Goal: Information Seeking & Learning: Learn about a topic

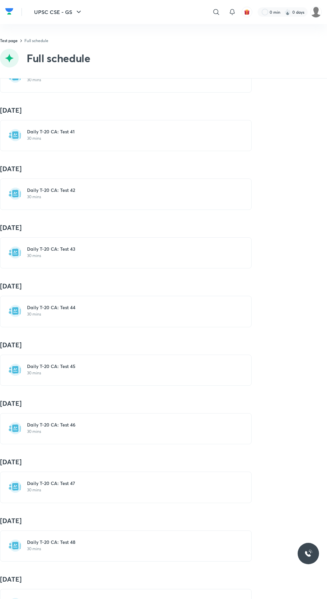
scroll to position [2424, 0]
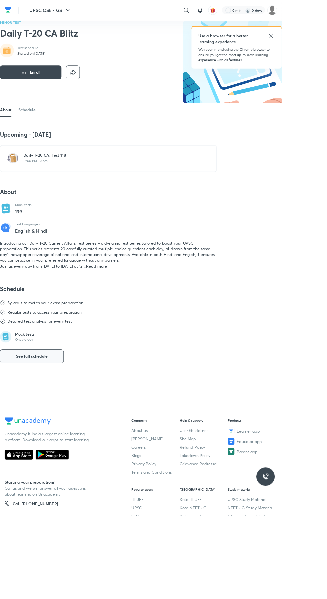
click at [54, 422] on button "See full schedule" at bounding box center [37, 414] width 74 height 16
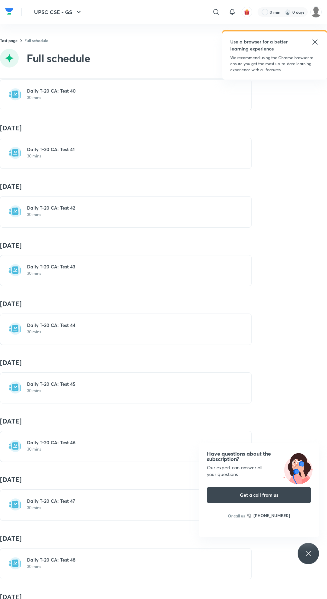
scroll to position [2424, 0]
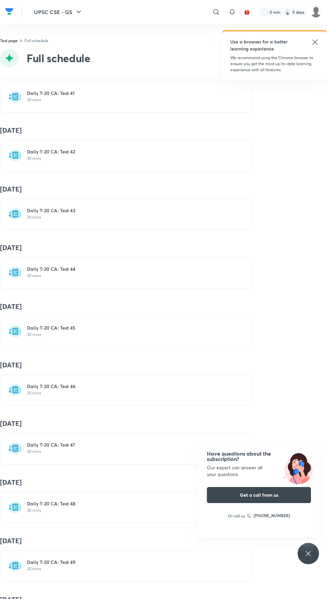
click at [318, 42] on icon at bounding box center [315, 42] width 8 height 8
